Goal: Task Accomplishment & Management: Complete application form

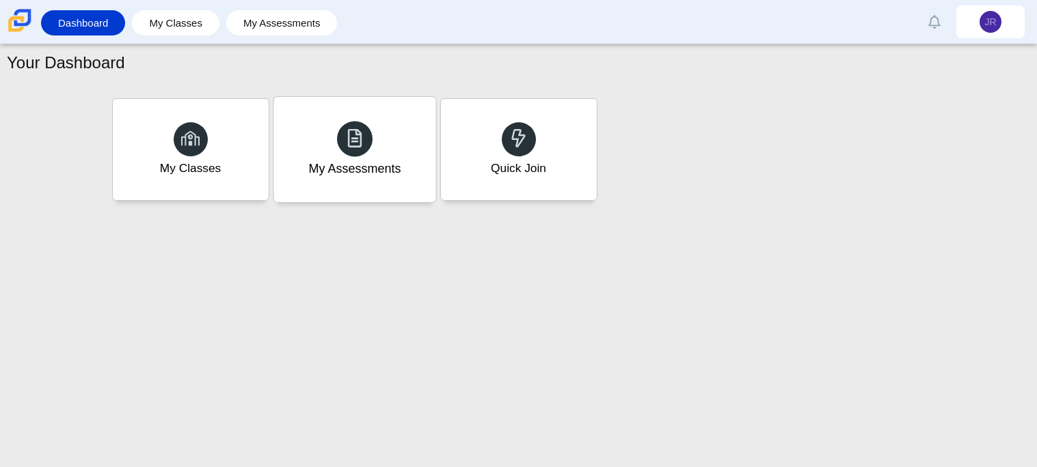
click at [357, 163] on div "My Assessments" at bounding box center [354, 169] width 92 height 18
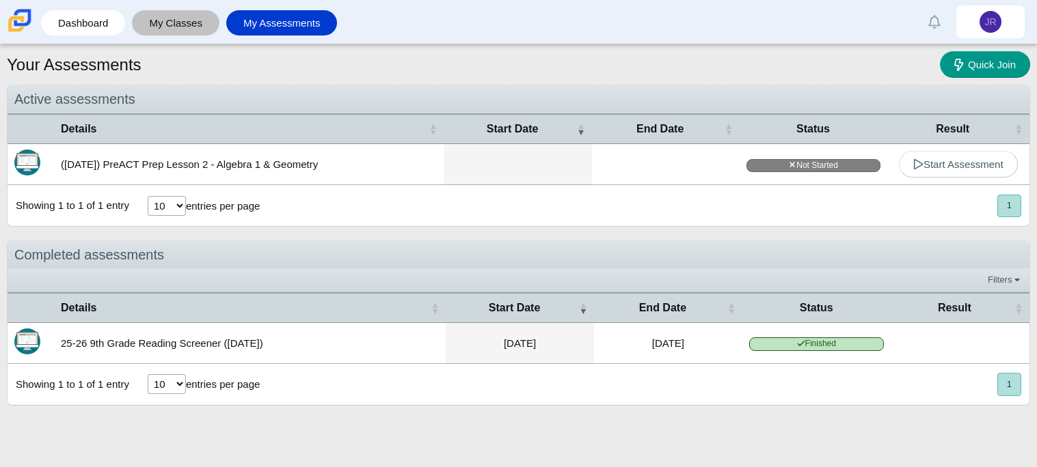
click at [165, 29] on link "My Classes" at bounding box center [176, 22] width 74 height 25
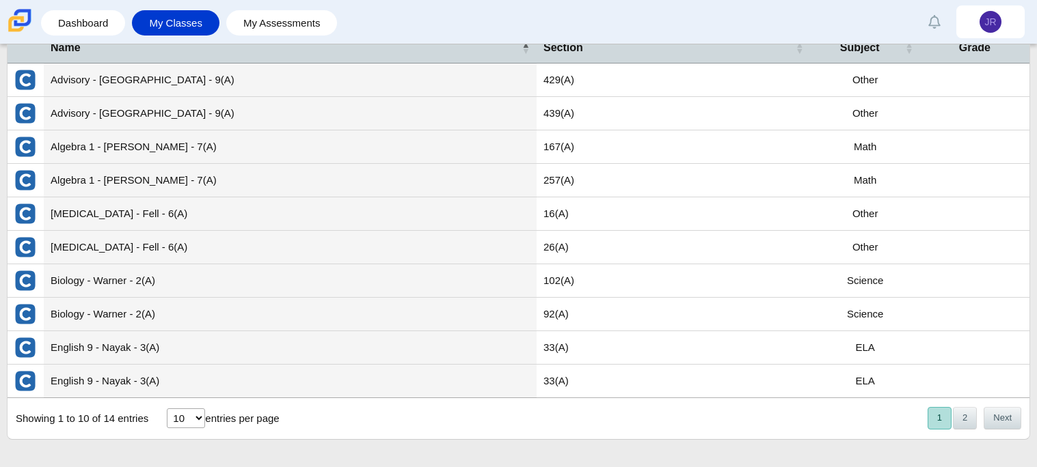
scroll to position [77, 0]
click at [957, 422] on button "2" at bounding box center [965, 418] width 24 height 23
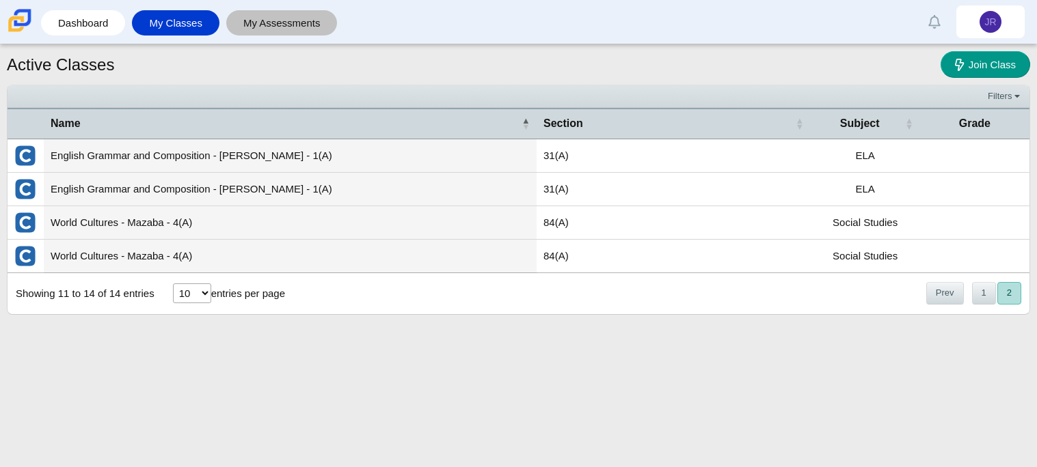
click at [244, 33] on link "My Assessments" at bounding box center [282, 22] width 98 height 25
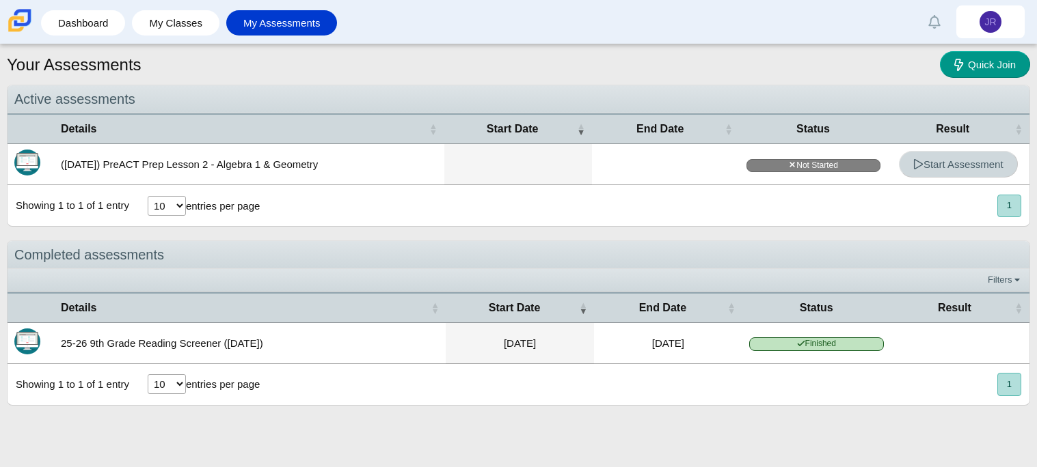
click at [955, 173] on link "Start Assessment" at bounding box center [958, 164] width 119 height 27
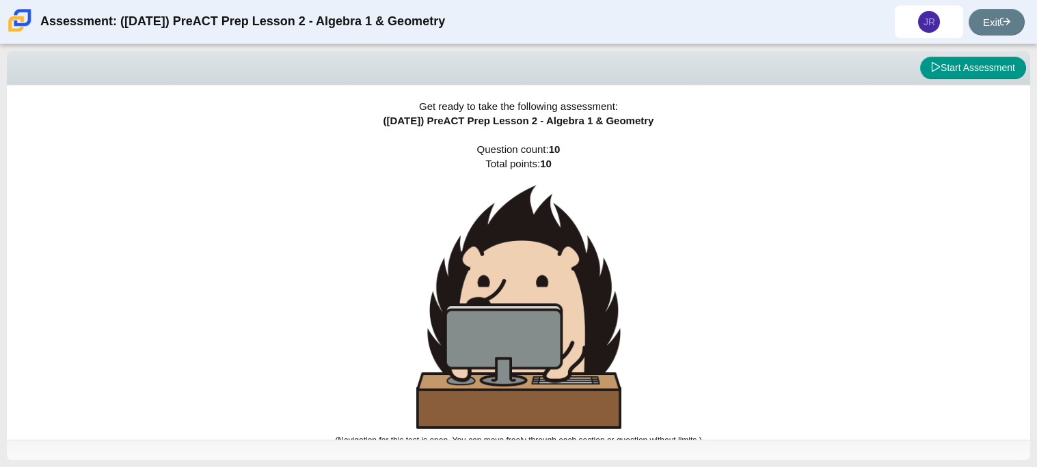
scroll to position [8, 0]
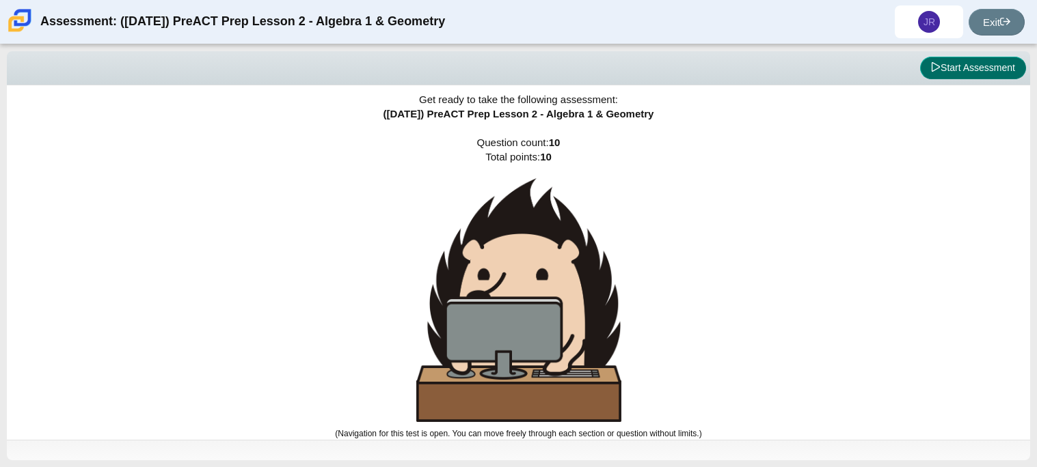
click at [936, 63] on icon at bounding box center [936, 67] width 10 height 10
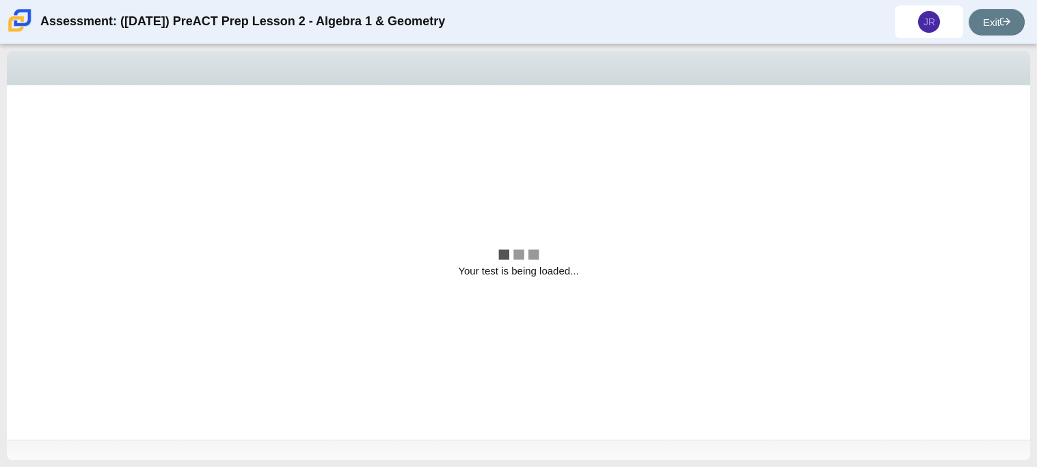
scroll to position [0, 0]
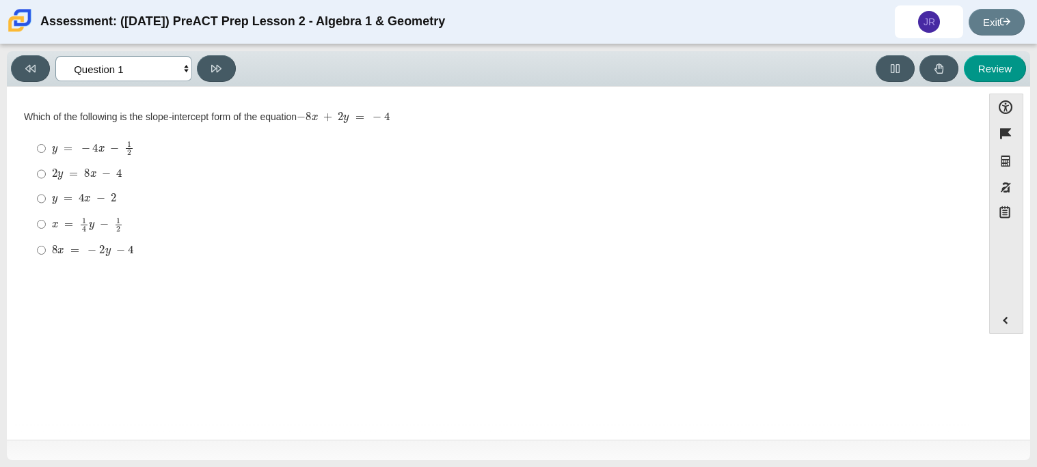
click at [138, 71] on select "Questions Question 1 Question 2 Question 3 Question 4 Question 5 Question 6 Que…" at bounding box center [123, 68] width 137 height 25
select select "ed62e223-81bd-4cbf-ab48-ab975844bd1f"
click at [55, 56] on select "Questions Question 1 Question 2 Question 3 Question 4 Question 5 Question 6 Que…" at bounding box center [123, 68] width 137 height 25
click at [991, 152] on button "Graphing calculator" at bounding box center [1006, 161] width 34 height 27
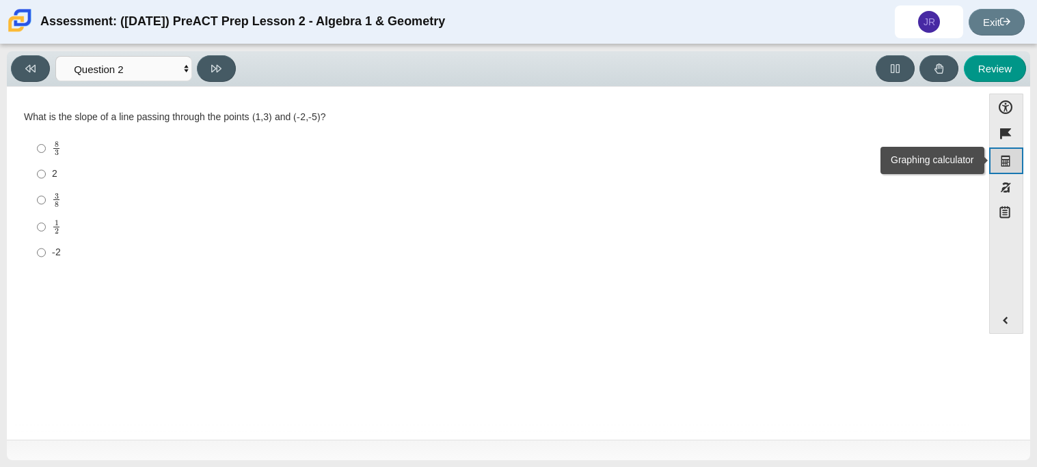
click at [998, 156] on button "Graphing calculator" at bounding box center [1006, 161] width 34 height 27
click at [1004, 159] on button "Graphing calculator" at bounding box center [1006, 161] width 34 height 27
click at [38, 176] on input "2 2" at bounding box center [41, 174] width 9 height 25
radio input "true"
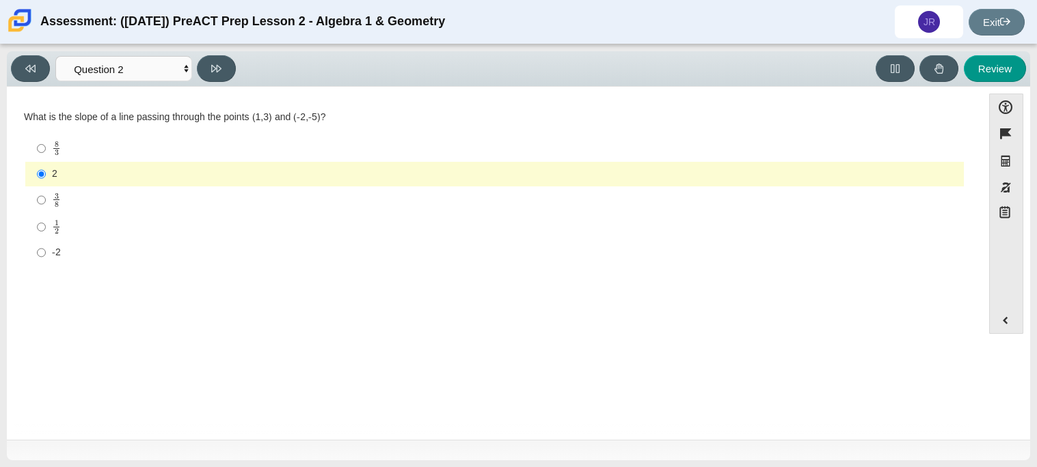
click at [60, 231] on mjx-frac "Assessment items" at bounding box center [56, 227] width 9 height 14
click at [46, 231] on input "1 2 1 half" at bounding box center [41, 227] width 9 height 27
radio input "true"
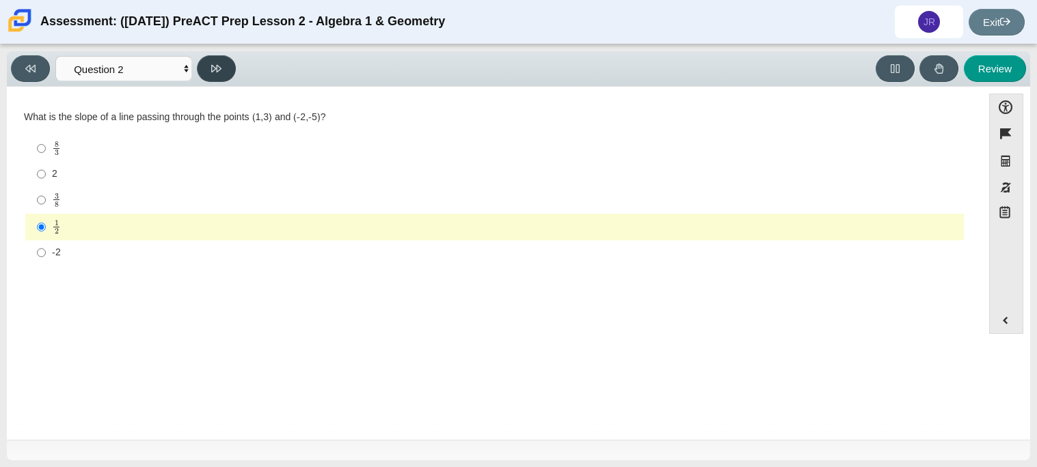
click at [211, 74] on button at bounding box center [216, 68] width 39 height 27
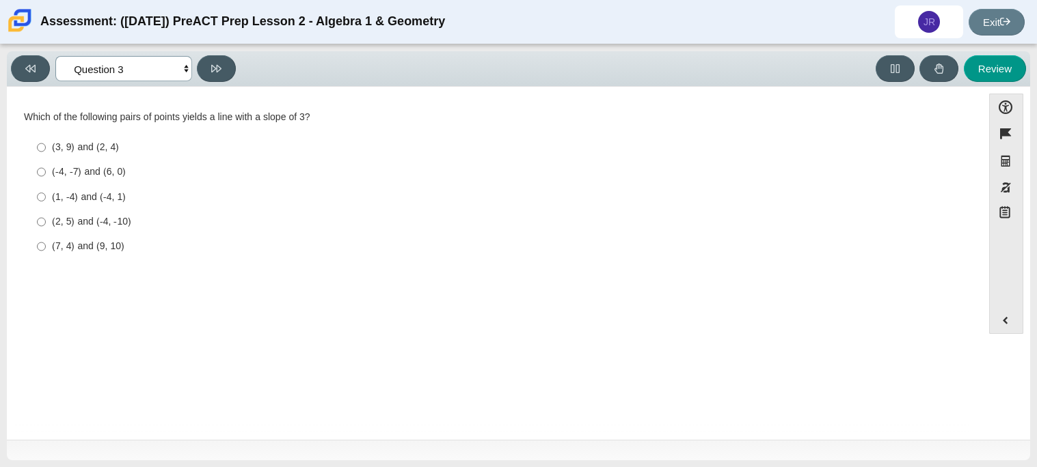
click at [97, 72] on select "Questions Question 1 Question 2 Question 3 Question 4 Question 5 Question 6 Que…" at bounding box center [123, 68] width 137 height 25
select select "bbf5d072-3e0b-44c4-9a12-6e7c9033f65b"
click at [55, 56] on select "Questions Question 1 Question 2 Question 3 Question 4 Question 5 Question 6 Que…" at bounding box center [123, 68] width 137 height 25
click at [38, 196] on input "y = 4 x − 2 y = 4 x − 2" at bounding box center [41, 199] width 9 height 25
radio input "true"
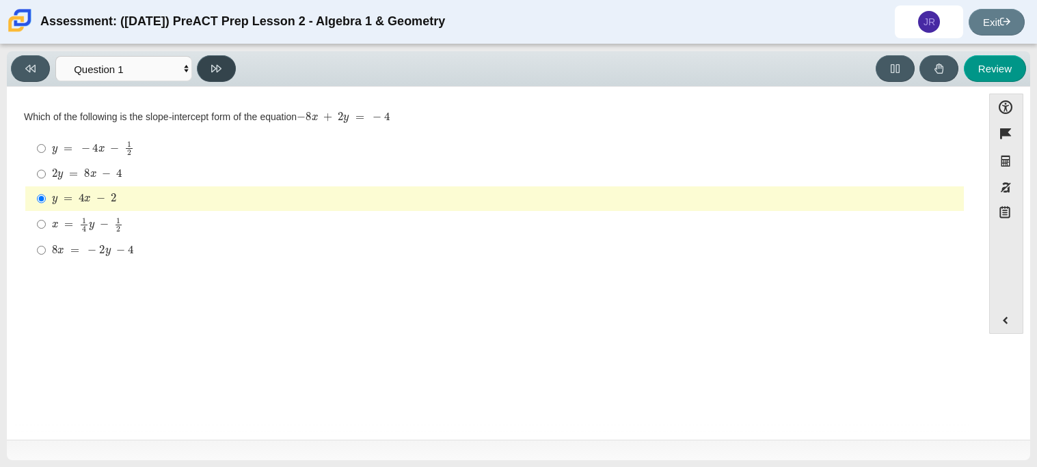
click at [214, 69] on icon at bounding box center [216, 69] width 10 height 8
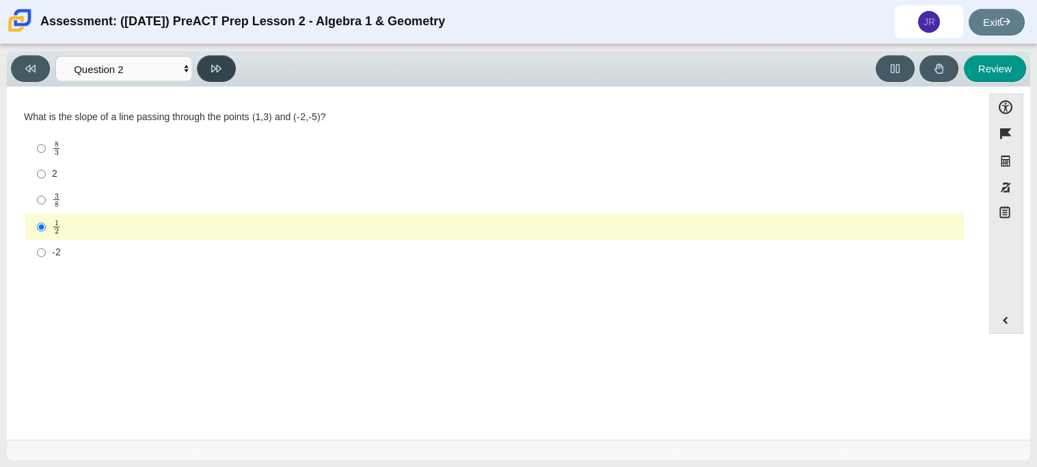
click at [214, 69] on icon at bounding box center [216, 69] width 10 height 8
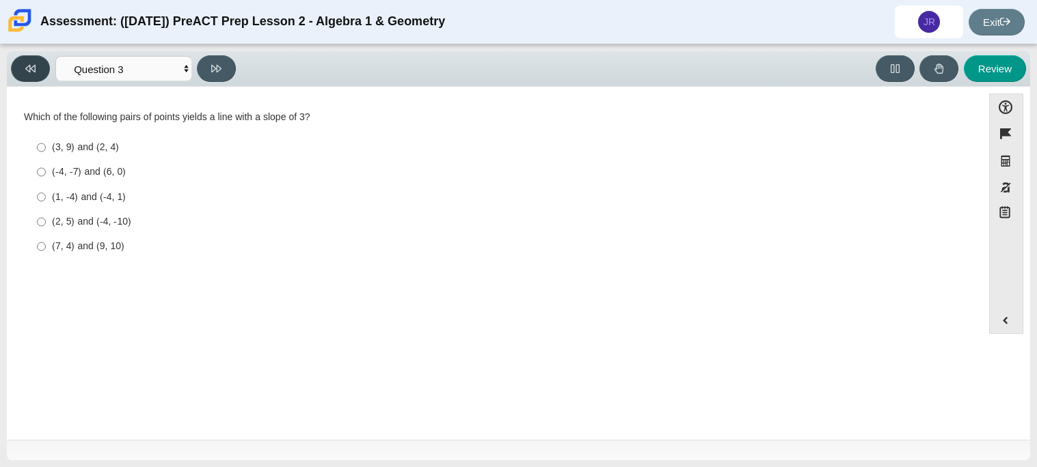
click at [42, 59] on button at bounding box center [30, 68] width 39 height 27
select select "ed62e223-81bd-4cbf-ab48-ab975844bd1f"
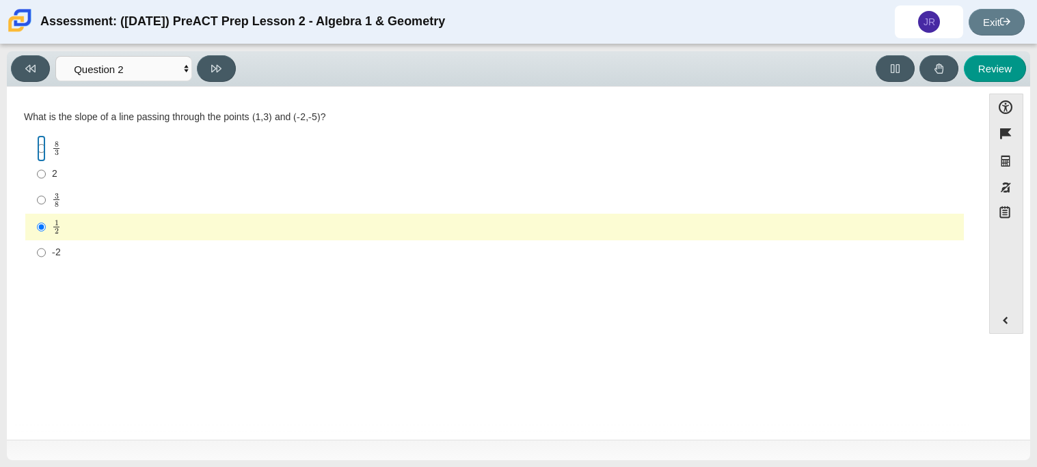
click at [44, 144] on input "8 3 8 thirds" at bounding box center [41, 148] width 9 height 27
radio input "true"
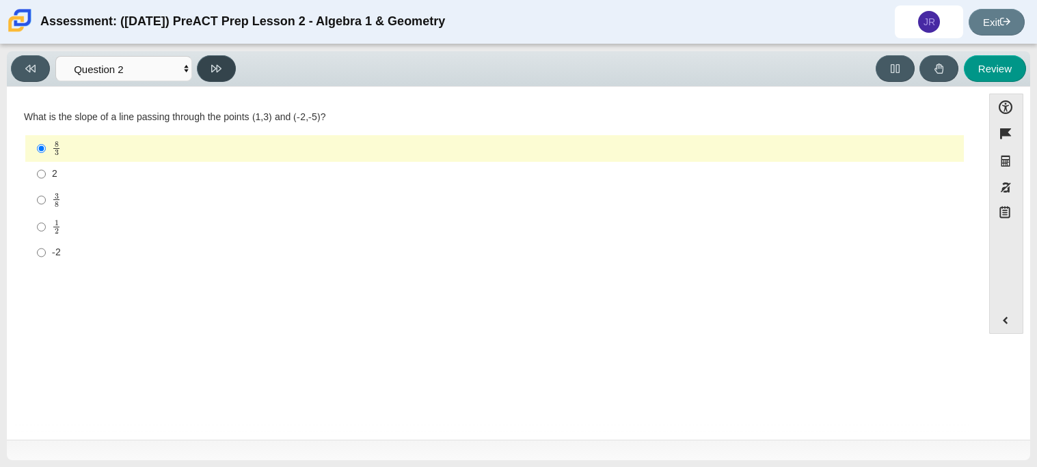
click at [210, 67] on button at bounding box center [216, 68] width 39 height 27
select select "97f4f5fa-a52e-4fed-af51-565bfcdf47cb"
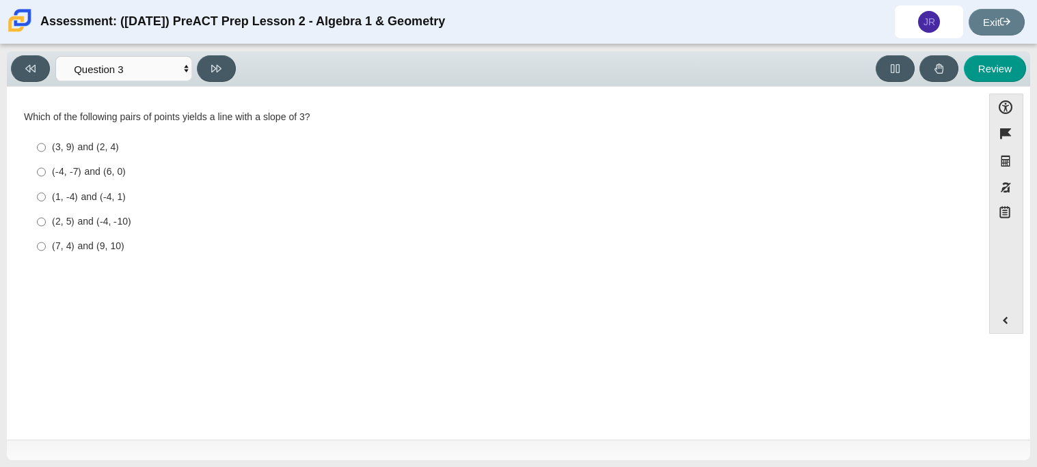
click at [67, 247] on div "(7, 4) and (9, 10)" at bounding box center [505, 247] width 906 height 14
click at [46, 247] on input "(7, 4) and (9, 10) (7, 4) and (9, 10)" at bounding box center [41, 246] width 9 height 25
radio input "true"
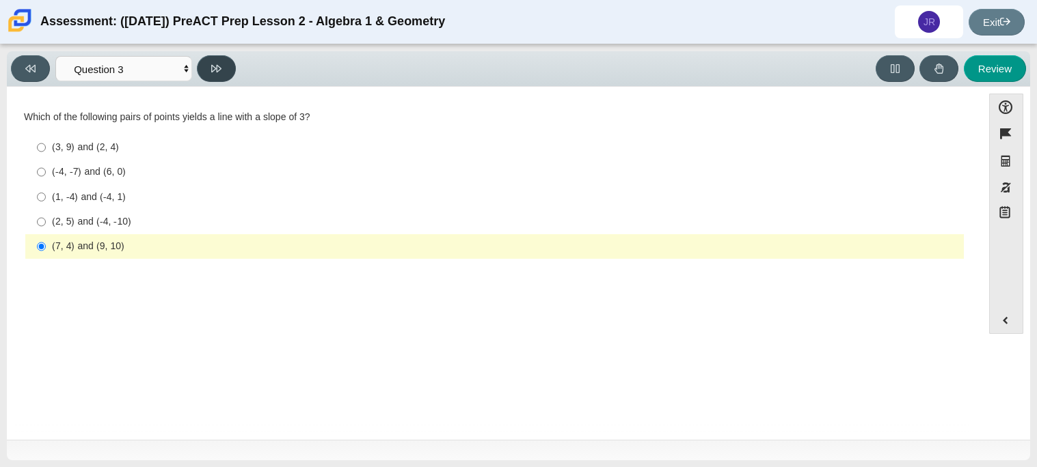
click at [223, 66] on button at bounding box center [216, 68] width 39 height 27
select select "89427bb7-e313-4f00-988f-8b8255897029"
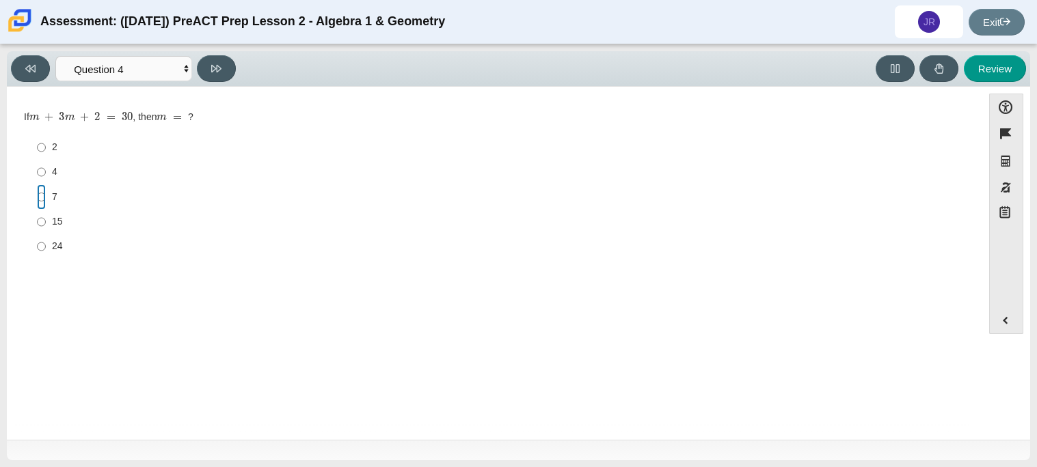
click at [40, 192] on input "7 7" at bounding box center [41, 197] width 9 height 25
radio input "true"
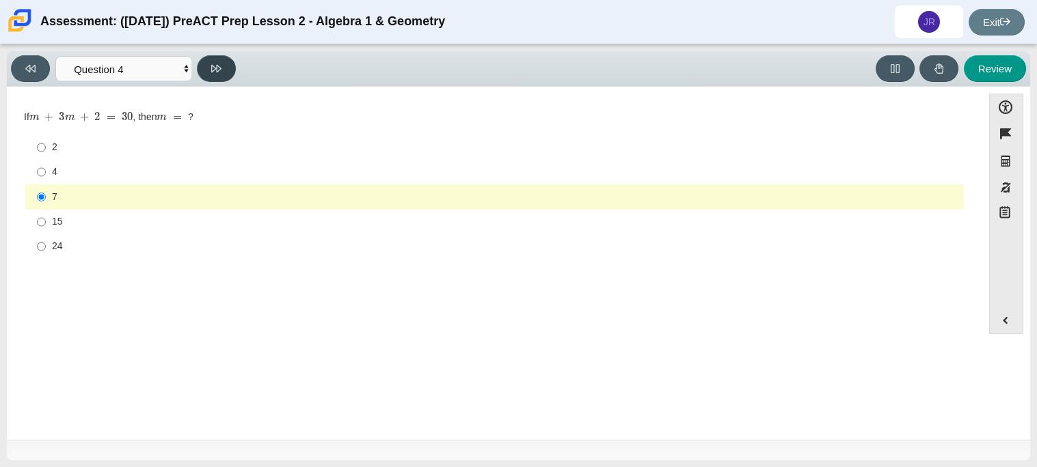
click at [213, 74] on button at bounding box center [216, 68] width 39 height 27
select select "489dcffd-4e6a-49cf-a9d6-ad1d4a911a4e"
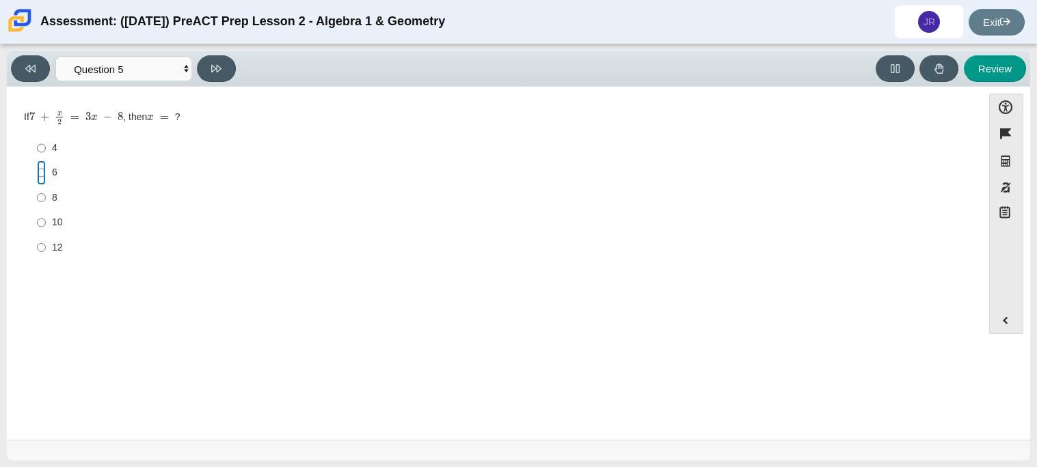
click at [40, 167] on input "6 6" at bounding box center [41, 173] width 9 height 25
radio input "true"
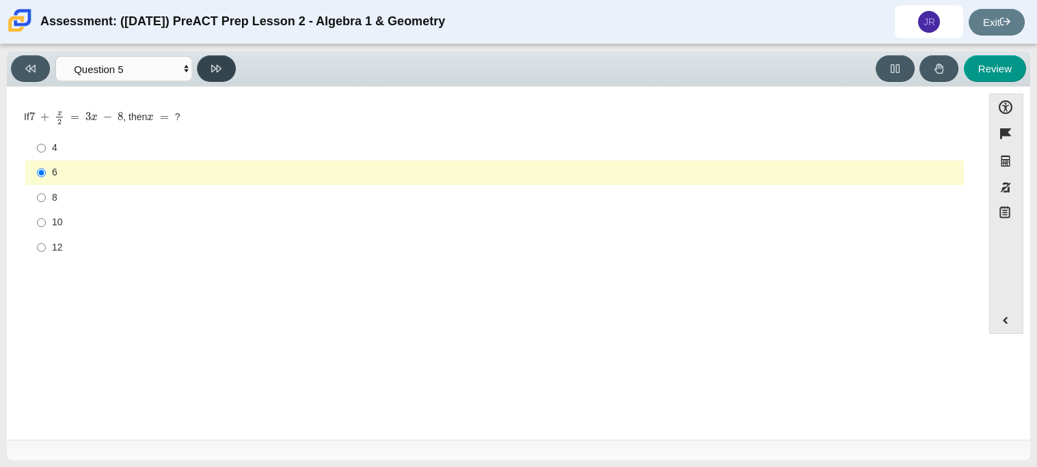
click at [230, 64] on button at bounding box center [216, 68] width 39 height 27
select select "210571de-36a6-4d8e-a361-ceff8ef801dc"
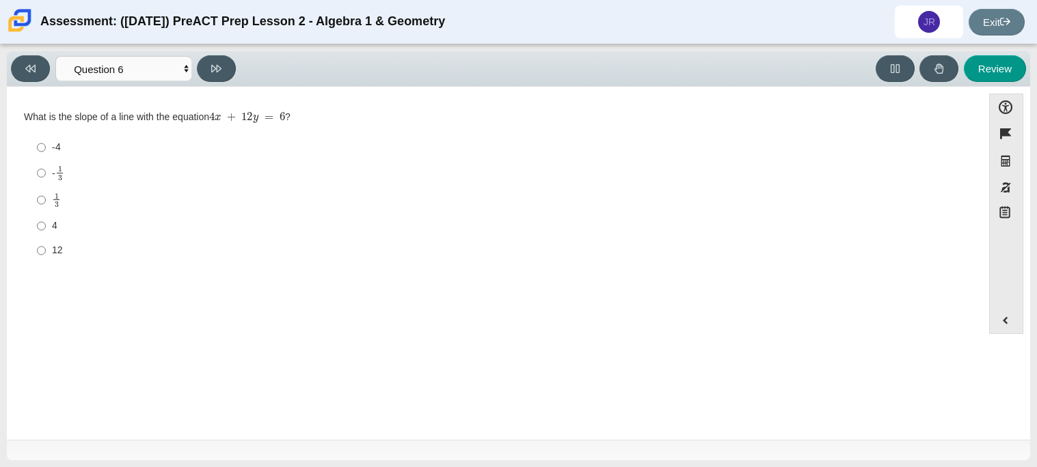
click at [45, 172] on label "- 1 3 -1 third" at bounding box center [495, 173] width 936 height 27
click at [45, 172] on input "- 1 3 -1 third" at bounding box center [41, 173] width 9 height 27
radio input "true"
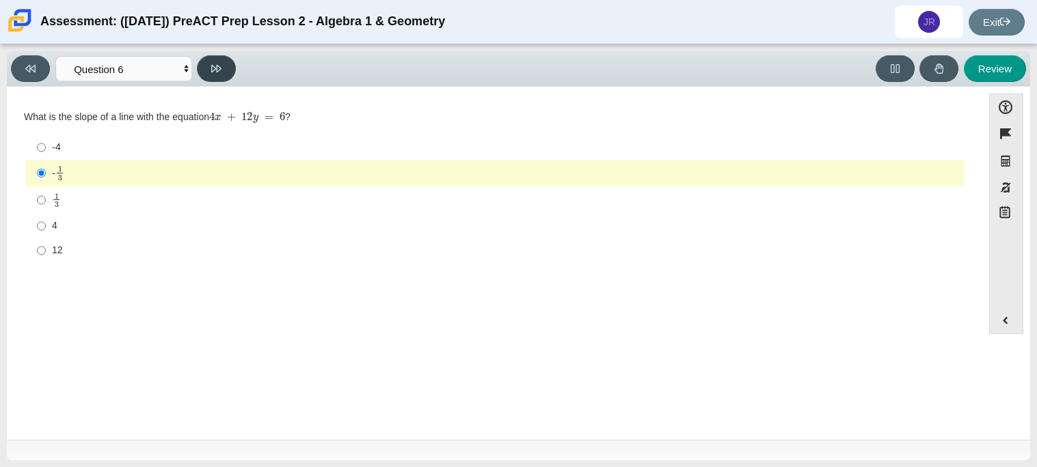
click at [217, 73] on icon at bounding box center [216, 69] width 10 height 10
select select "ec95ace6-bebc-42b8-9428-40567494d4da"
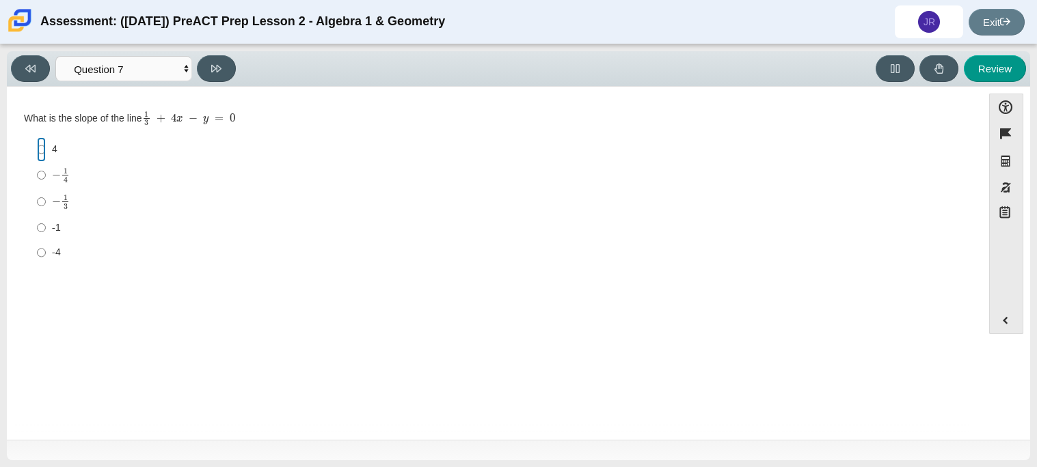
click at [37, 150] on input "4 4" at bounding box center [41, 149] width 9 height 25
radio input "true"
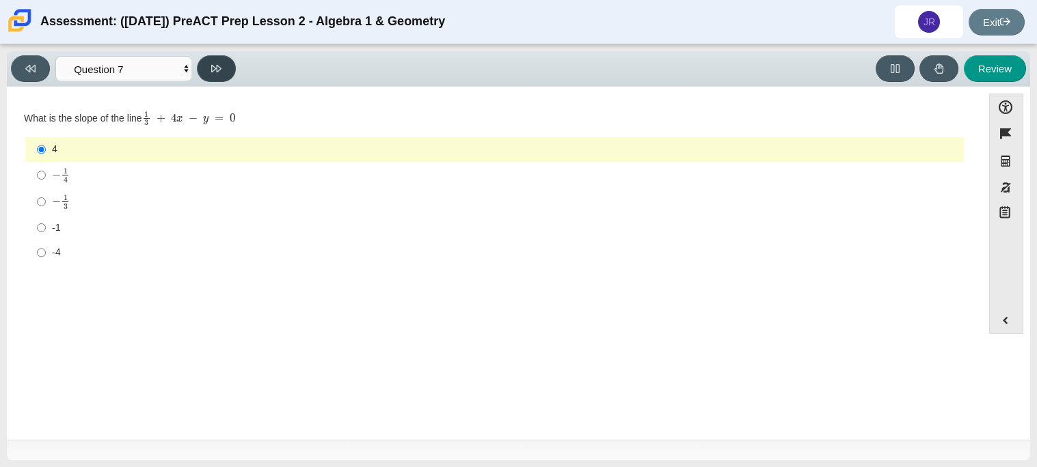
click at [218, 59] on button at bounding box center [216, 68] width 39 height 27
select select "ce81fe10-bf29-4b5e-8bd7-4f47f2fed4d8"
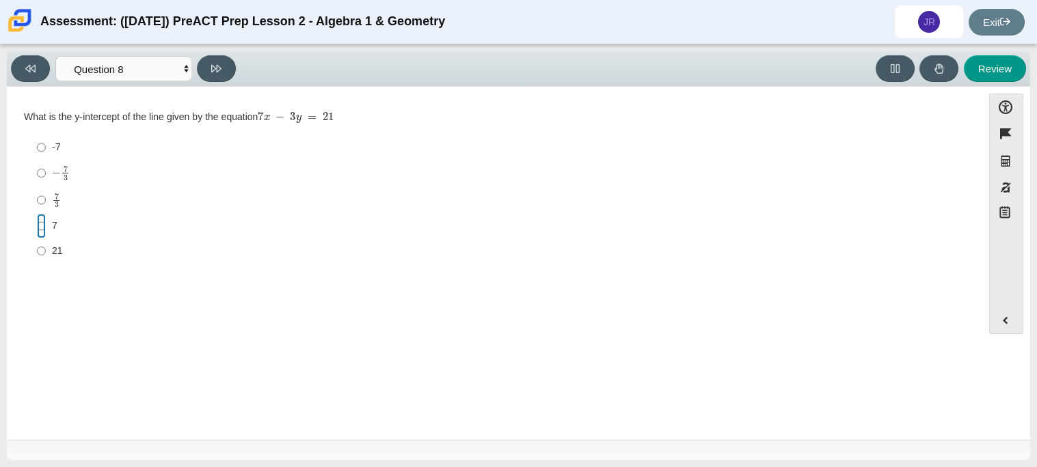
click at [40, 228] on input "7 7" at bounding box center [41, 226] width 9 height 25
radio input "true"
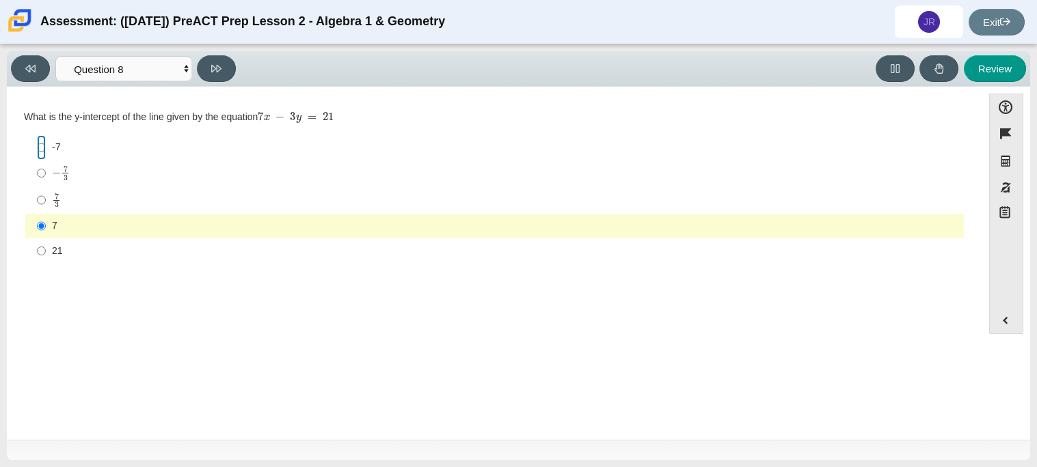
click at [38, 151] on input "-7 -7" at bounding box center [41, 147] width 9 height 25
radio input "true"
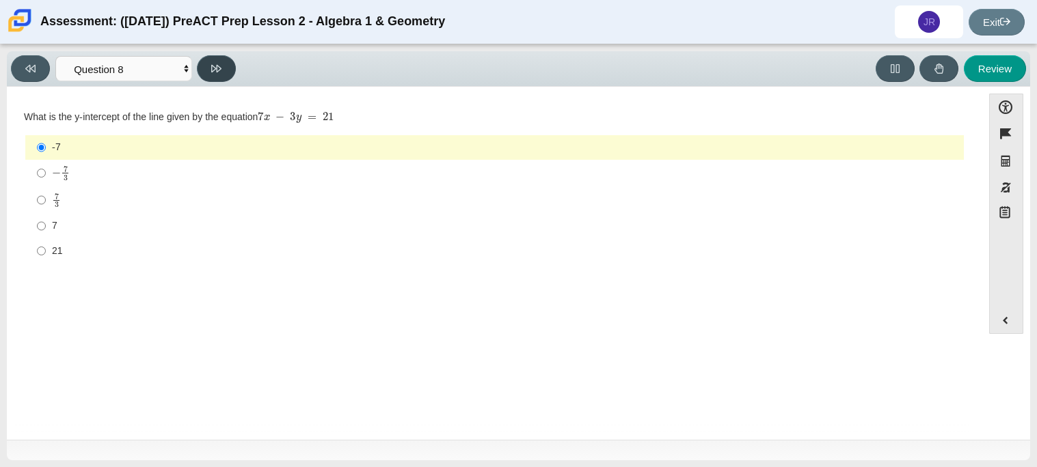
click at [204, 73] on button at bounding box center [216, 68] width 39 height 27
select select "14773eaf-2ca1-47ae-afe7-a624a56f34b3"
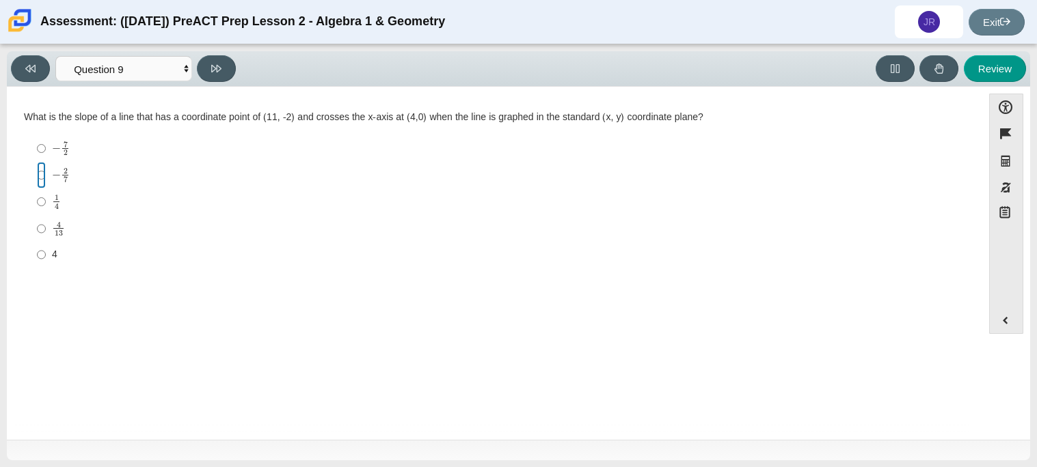
click at [37, 177] on input "− 2 7 negative 2 sevenths" at bounding box center [41, 175] width 9 height 27
radio input "true"
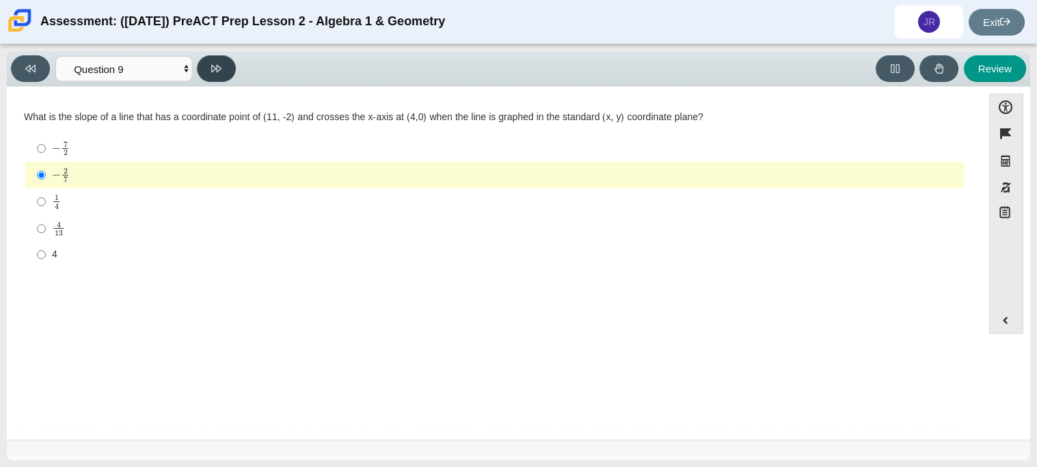
click at [217, 68] on icon at bounding box center [216, 69] width 10 height 8
select select "96b71634-eacb-4f7e-8aef-411727d9bcba"
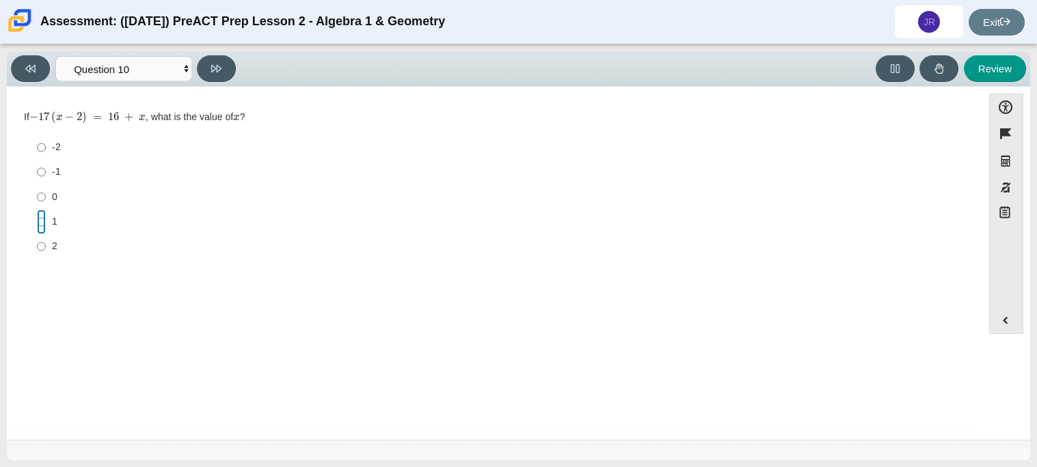
click at [37, 221] on input "1 1" at bounding box center [41, 222] width 9 height 25
radio input "true"
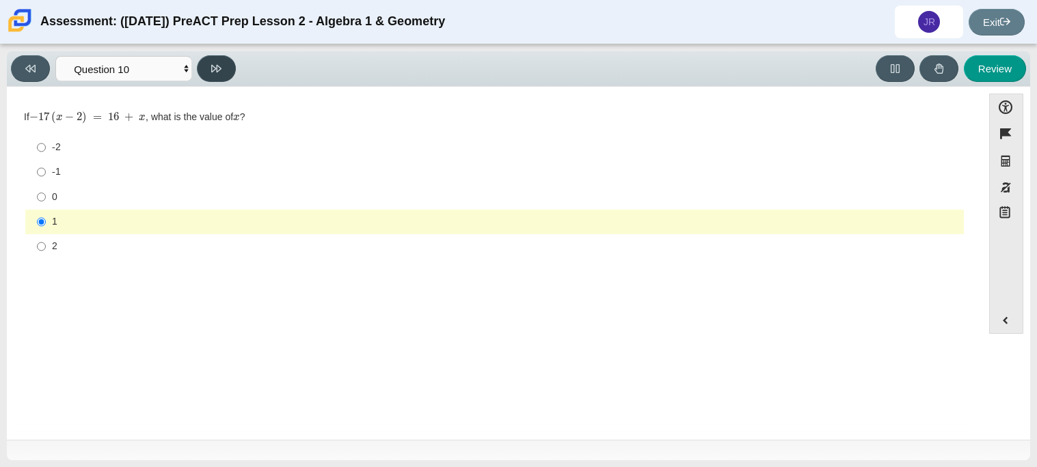
click at [213, 70] on icon at bounding box center [216, 69] width 10 height 8
select select "review"
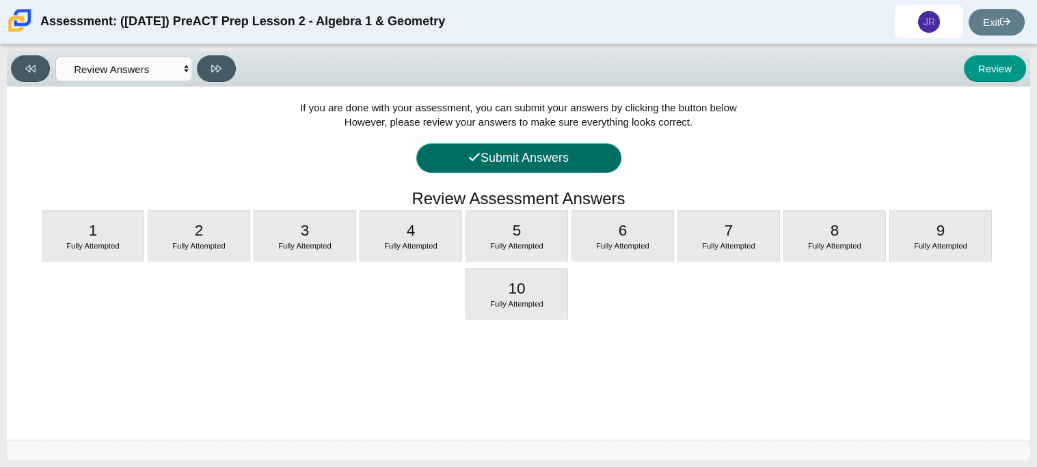
click at [566, 161] on button "Submit Answers" at bounding box center [518, 158] width 205 height 29
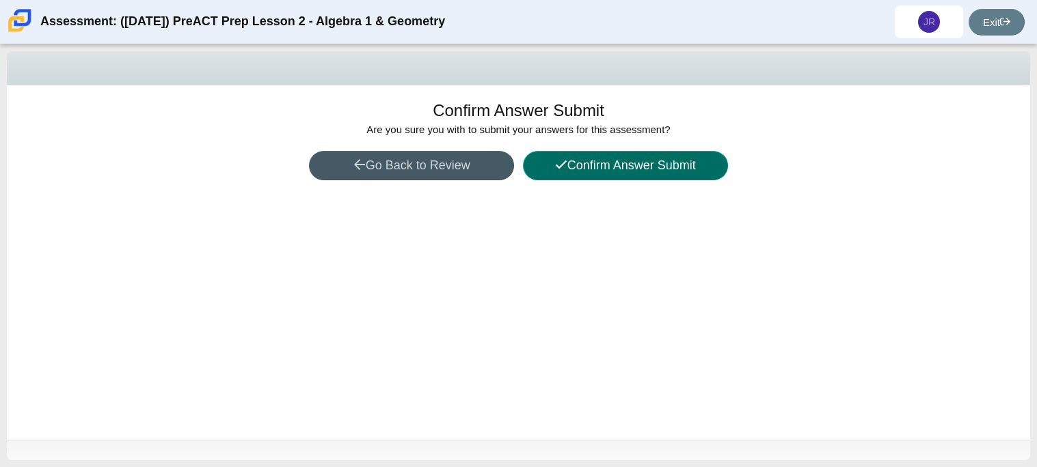
click at [557, 161] on icon at bounding box center [561, 165] width 12 height 12
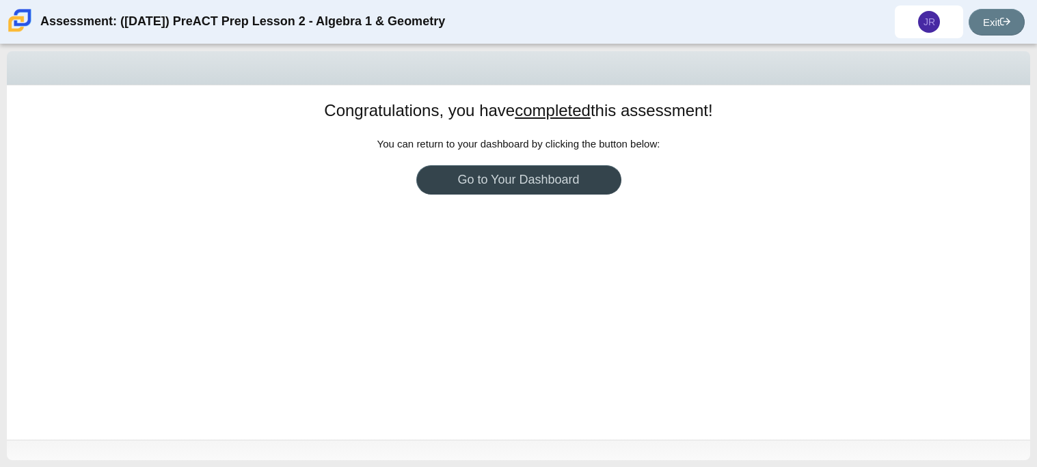
click at [535, 181] on link "Go to Your Dashboard" at bounding box center [518, 179] width 205 height 29
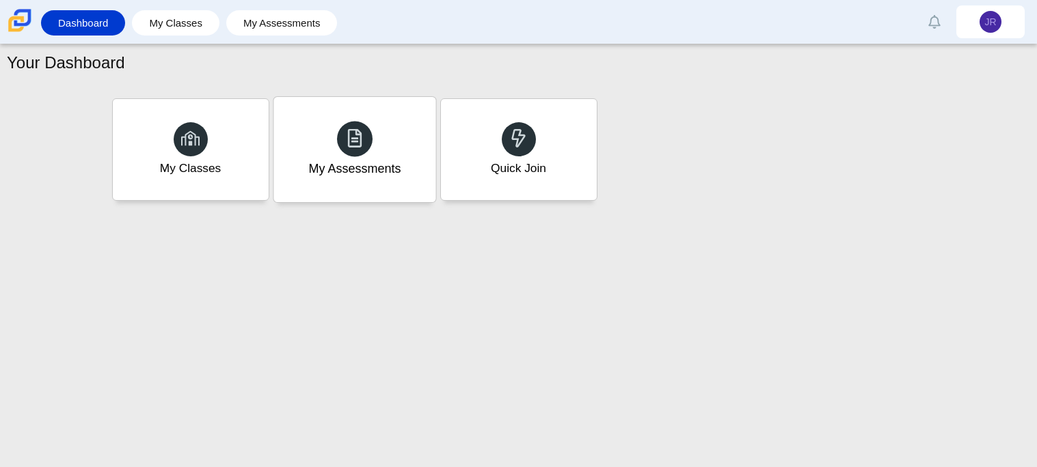
click at [385, 156] on div "My Assessments" at bounding box center [354, 149] width 162 height 105
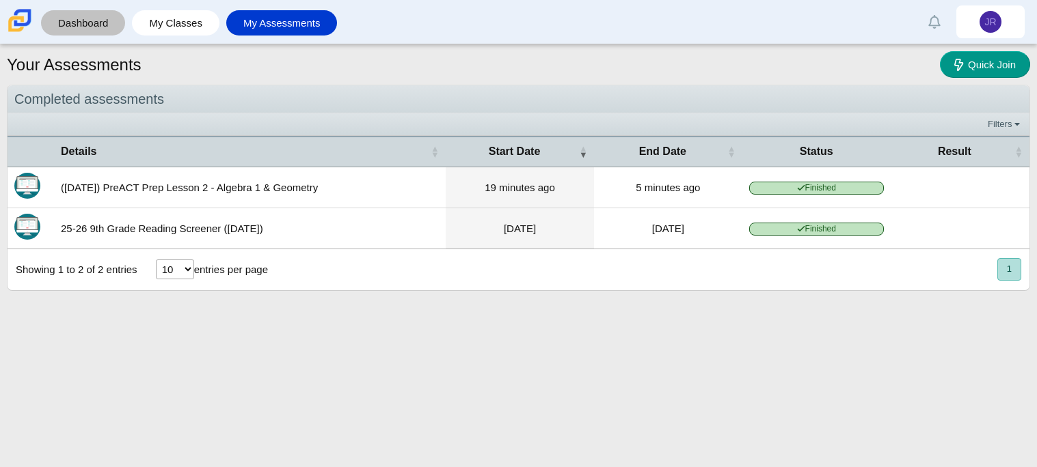
click at [74, 23] on link "Dashboard" at bounding box center [83, 22] width 70 height 25
